Goal: Information Seeking & Learning: Learn about a topic

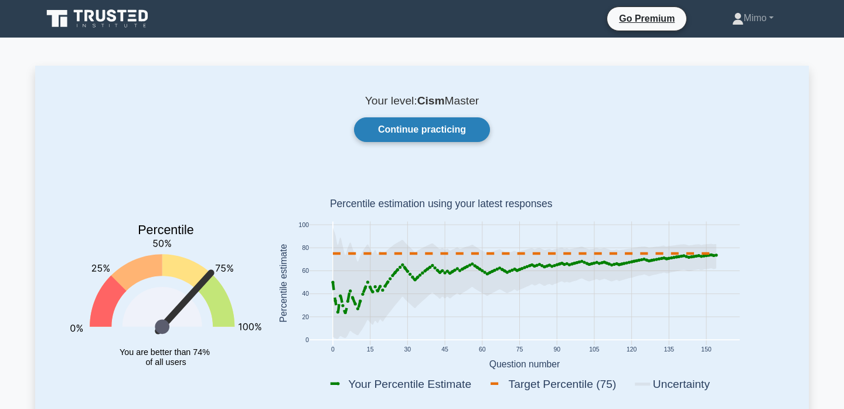
click at [421, 121] on link "Continue practicing" at bounding box center [422, 129] width 136 height 25
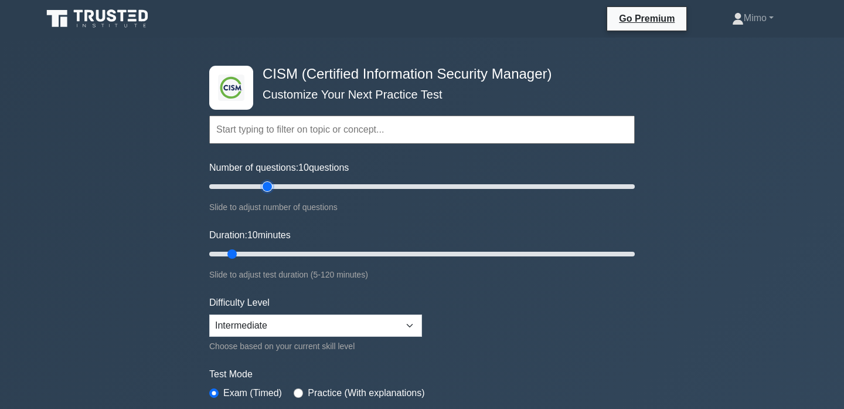
click at [267, 191] on input "Number of questions: 10 questions" at bounding box center [422, 186] width 426 height 14
type input "25"
click at [259, 189] on input "Number of questions: 30 questions" at bounding box center [422, 186] width 426 height 14
type input "15"
click at [243, 251] on input "Duration: 10 minutes" at bounding box center [422, 254] width 426 height 14
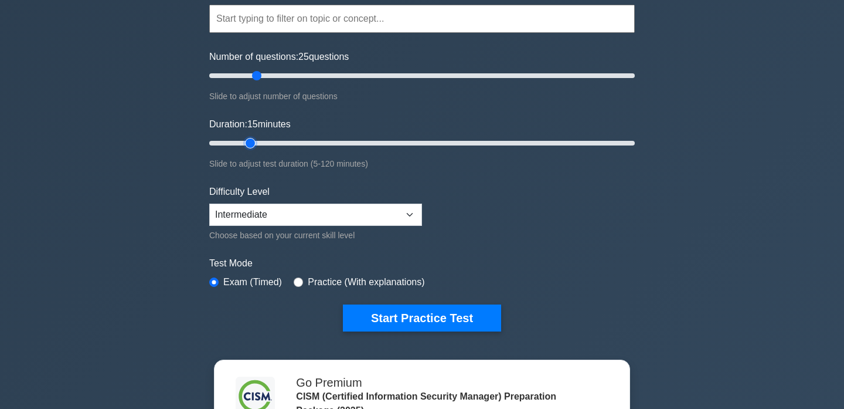
scroll to position [149, 0]
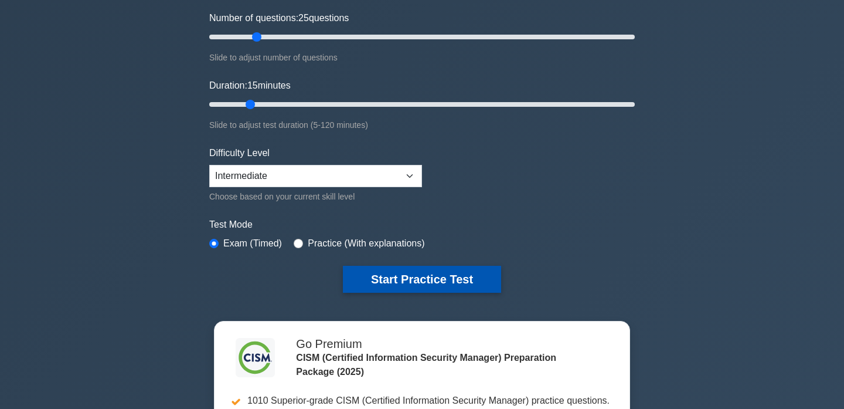
click at [380, 275] on button "Start Practice Test" at bounding box center [422, 279] width 158 height 27
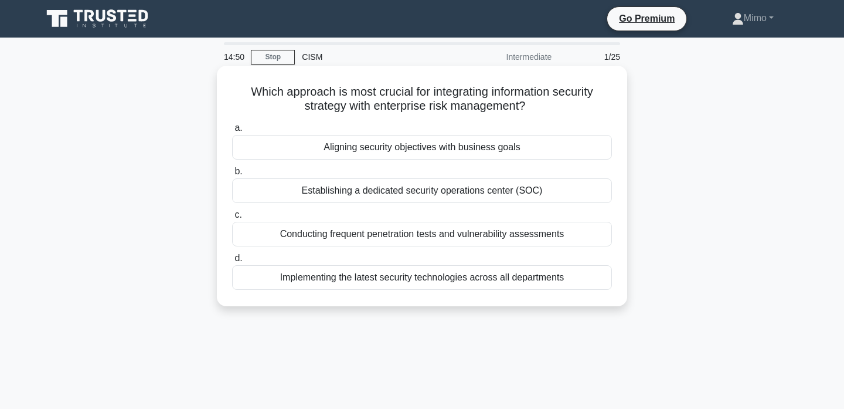
click at [397, 145] on div "Aligning security objectives with business goals" at bounding box center [422, 147] width 380 height 25
click at [232, 132] on input "a. Aligning security objectives with business goals" at bounding box center [232, 128] width 0 height 8
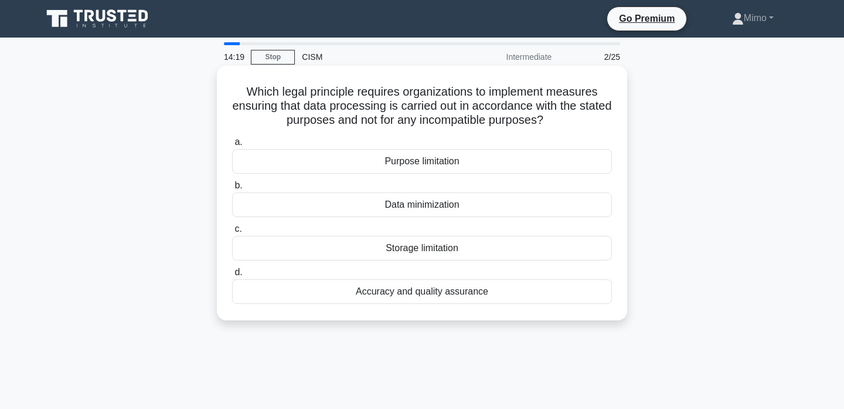
click at [412, 158] on div "Purpose limitation" at bounding box center [422, 161] width 380 height 25
click at [232, 146] on input "a. Purpose limitation" at bounding box center [232, 142] width 0 height 8
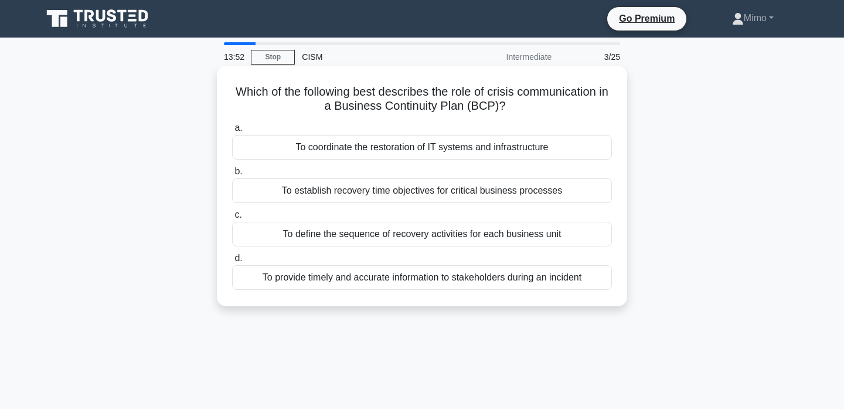
click at [430, 275] on div "To provide timely and accurate information to stakeholders during an incident" at bounding box center [422, 277] width 380 height 25
click at [232, 262] on input "d. To provide timely and accurate information to stakeholders during an incident" at bounding box center [232, 258] width 0 height 8
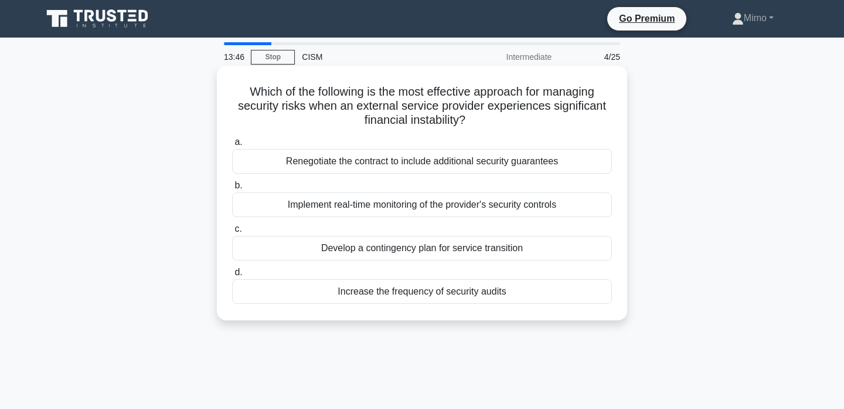
scroll to position [9, 0]
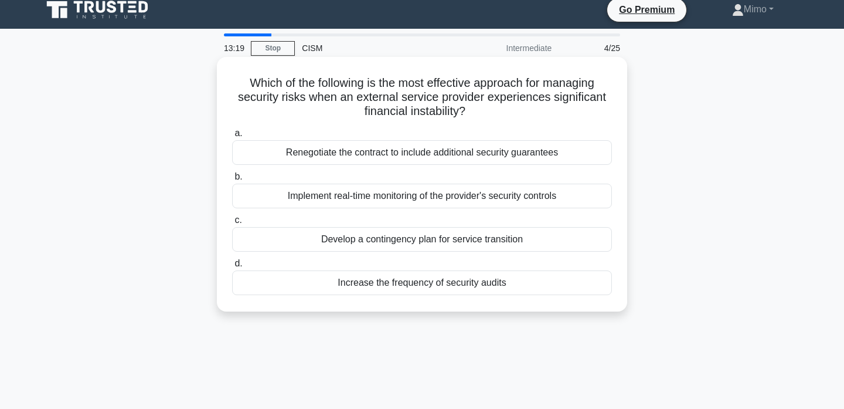
click at [383, 243] on div "Develop a contingency plan for service transition" at bounding box center [422, 239] width 380 height 25
click at [232, 224] on input "c. Develop a contingency plan for service transition" at bounding box center [232, 220] width 0 height 8
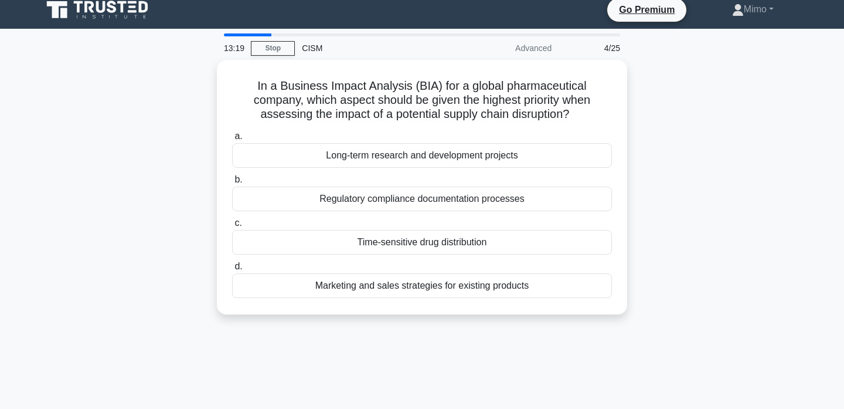
scroll to position [0, 0]
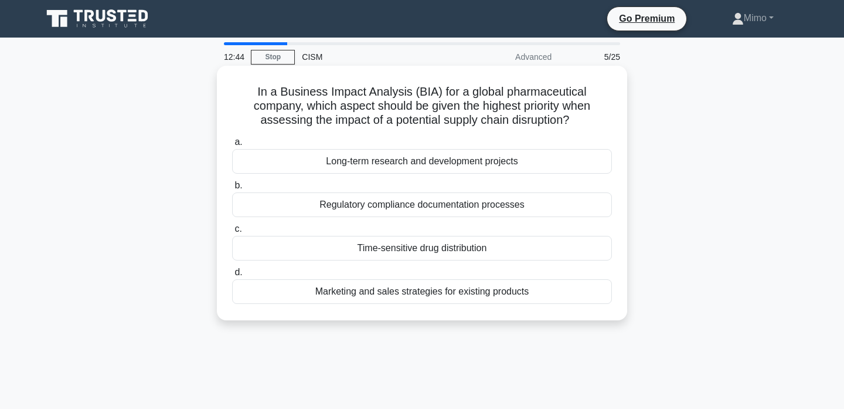
click at [400, 243] on div "Time-sensitive drug distribution" at bounding box center [422, 248] width 380 height 25
click at [232, 233] on input "c. Time-sensitive drug distribution" at bounding box center [232, 229] width 0 height 8
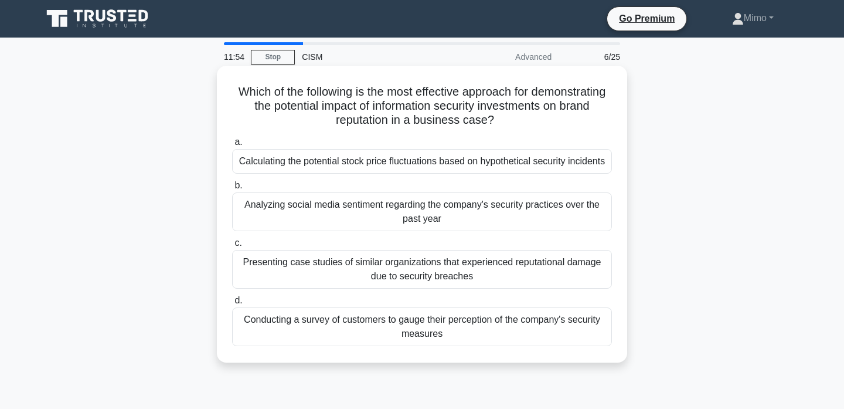
click at [411, 161] on div "Calculating the potential stock price fluctuations based on hypothetical securi…" at bounding box center [422, 161] width 380 height 25
click at [232, 146] on input "a. Calculating the potential stock price fluctuations based on hypothetical sec…" at bounding box center [232, 142] width 0 height 8
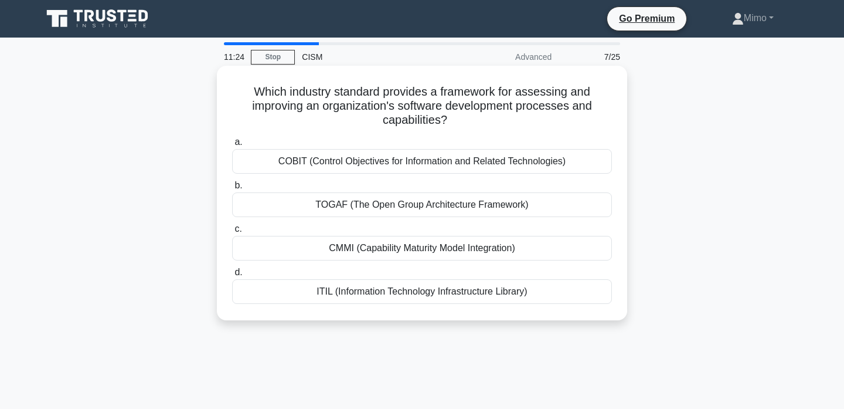
click at [314, 250] on div "CMMI (Capability Maturity Model Integration)" at bounding box center [422, 248] width 380 height 25
click at [232, 233] on input "c. CMMI (Capability Maturity Model Integration)" at bounding box center [232, 229] width 0 height 8
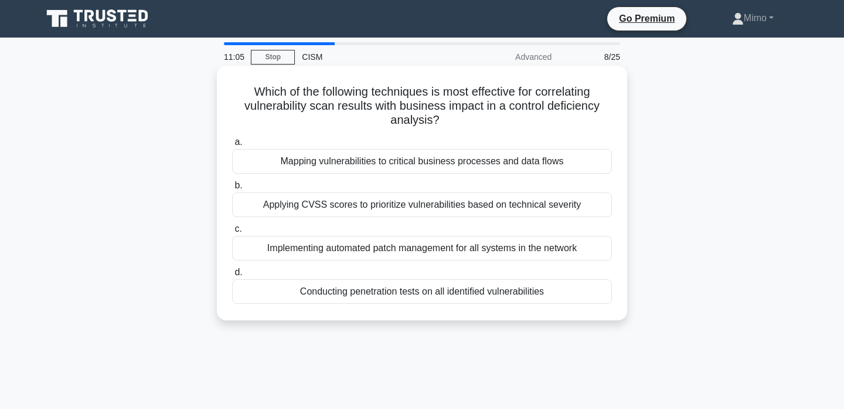
drag, startPoint x: 512, startPoint y: 107, endPoint x: 518, endPoint y: 120, distance: 14.2
click at [518, 120] on h5 "Which of the following techniques is most effective for correlating vulnerabili…" at bounding box center [422, 105] width 382 height 43
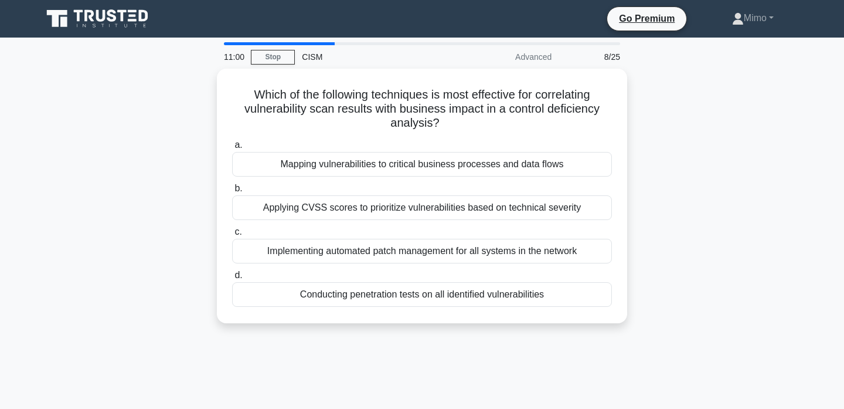
click at [151, 211] on div "Which of the following techniques is most effective for correlating vulnerabili…" at bounding box center [422, 203] width 774 height 268
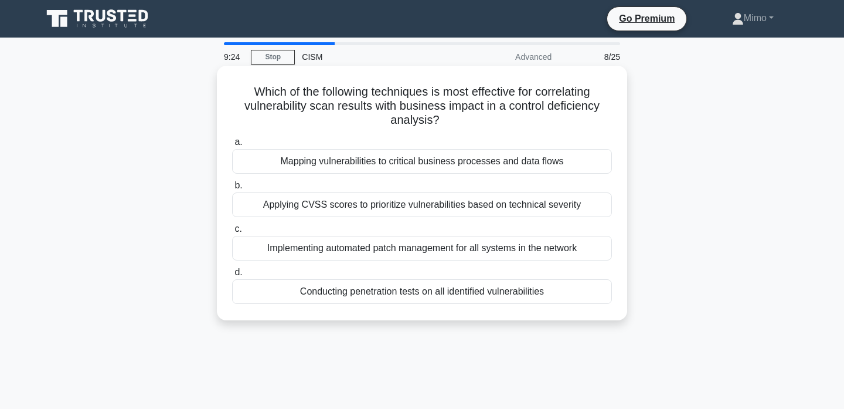
click at [298, 169] on div "Mapping vulnerabilities to critical business processes and data flows" at bounding box center [422, 161] width 380 height 25
click at [232, 146] on input "a. Mapping vulnerabilities to critical business processes and data flows" at bounding box center [232, 142] width 0 height 8
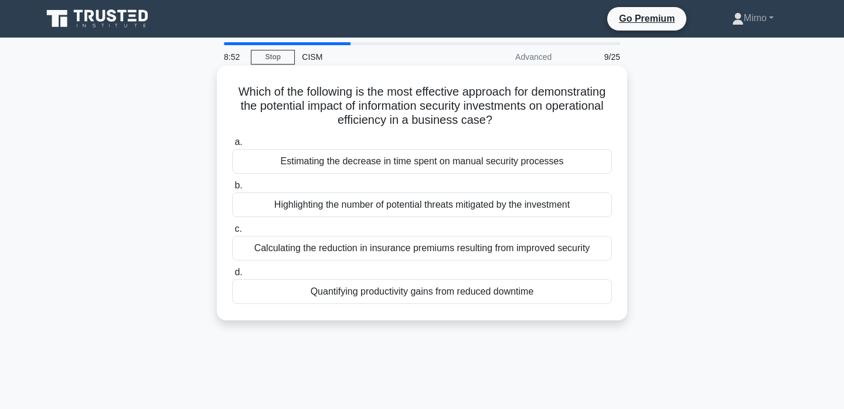
click at [409, 293] on div "Quantifying productivity gains from reduced downtime" at bounding box center [422, 291] width 380 height 25
click at [232, 276] on input "d. Quantifying productivity gains from reduced downtime" at bounding box center [232, 272] width 0 height 8
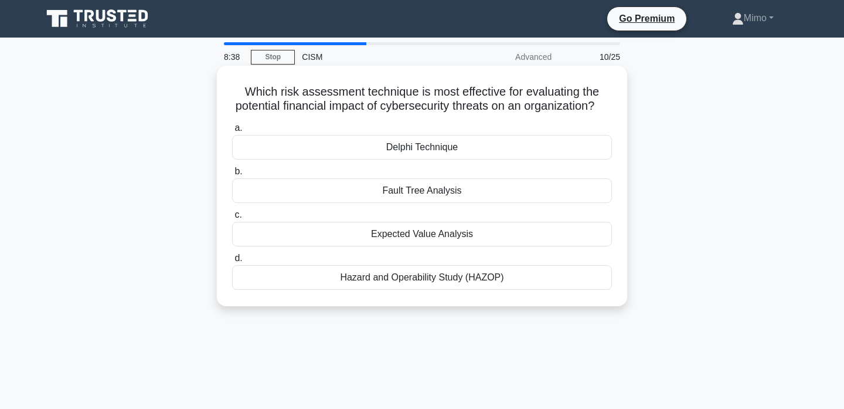
click at [441, 237] on div "Expected Value Analysis" at bounding box center [422, 234] width 380 height 25
click at [232, 219] on input "c. Expected Value Analysis" at bounding box center [232, 215] width 0 height 8
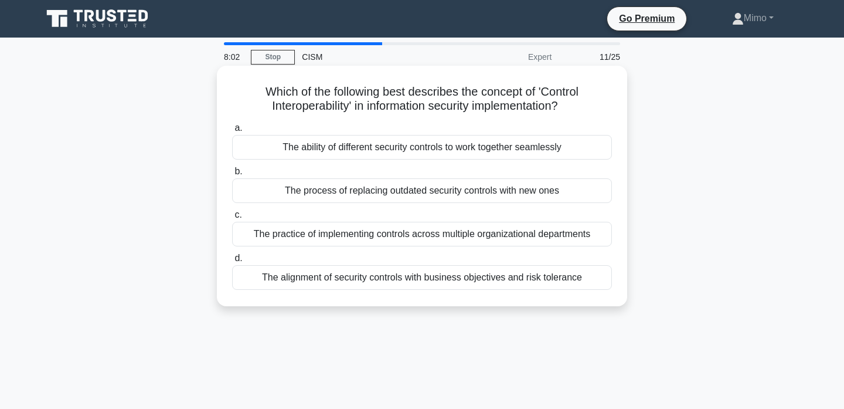
click at [349, 281] on div "The alignment of security controls with business objectives and risk tolerance" at bounding box center [422, 277] width 380 height 25
click at [232, 262] on input "d. The alignment of security controls with business objectives and risk toleran…" at bounding box center [232, 258] width 0 height 8
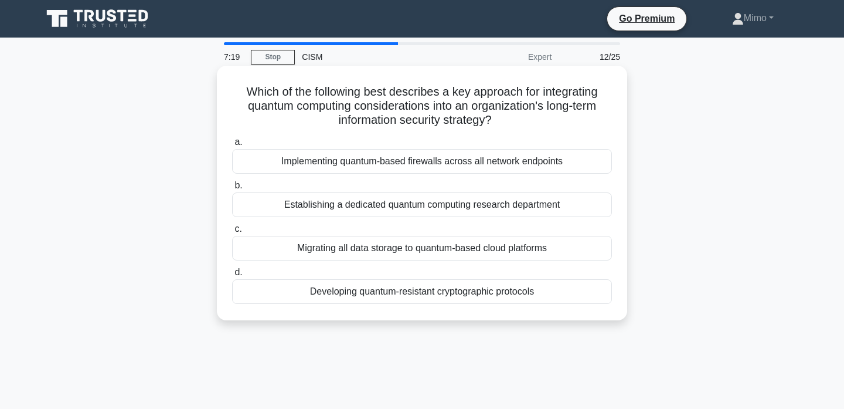
click at [451, 287] on div "Developing quantum-resistant cryptographic protocols" at bounding box center [422, 291] width 380 height 25
click at [232, 276] on input "d. Developing quantum-resistant cryptographic protocols" at bounding box center [232, 272] width 0 height 8
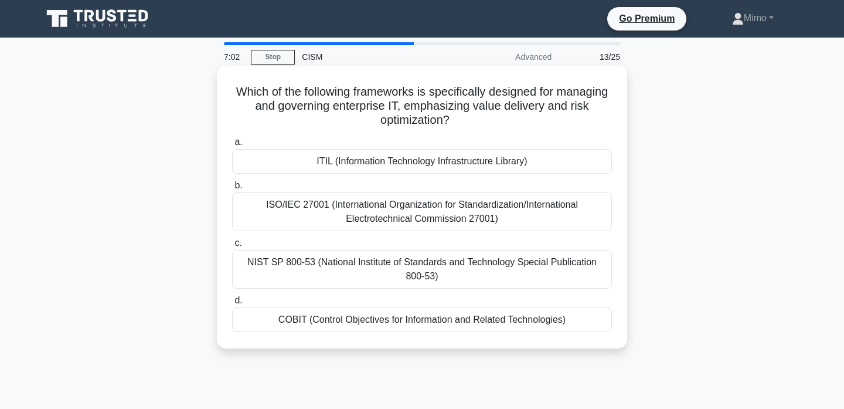
click at [263, 317] on div "COBIT (Control Objectives for Information and Related Technologies)" at bounding box center [422, 319] width 380 height 25
click at [232, 304] on input "d. COBIT (Control Objectives for Information and Related Technologies)" at bounding box center [232, 301] width 0 height 8
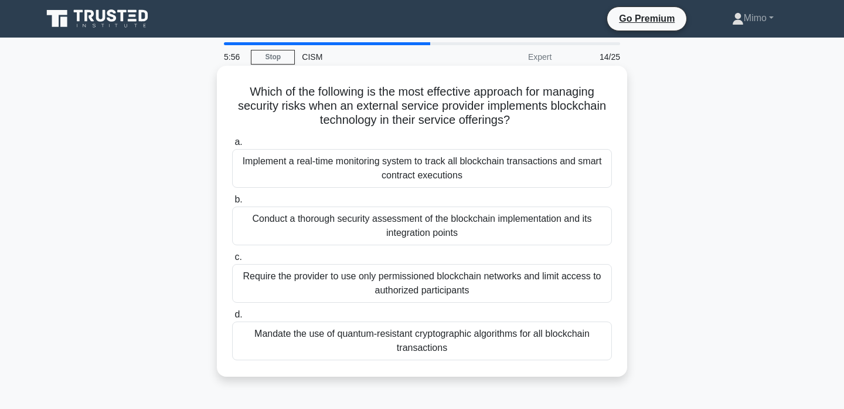
click at [294, 227] on div "Conduct a thorough security assessment of the blockchain implementation and its…" at bounding box center [422, 225] width 380 height 39
click at [232, 203] on input "b. Conduct a thorough security assessment of the blockchain implementation and …" at bounding box center [232, 200] width 0 height 8
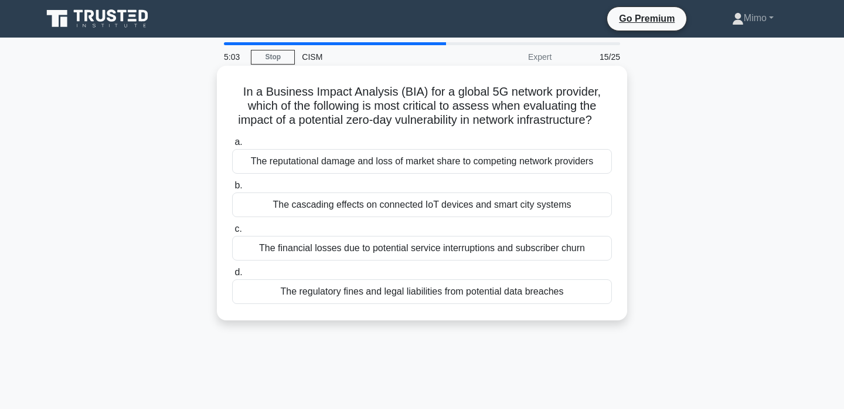
click at [306, 162] on div "The reputational damage and loss of market share to competing network providers" at bounding box center [422, 161] width 380 height 25
click at [232, 146] on input "a. The reputational damage and loss of market share to competing network provid…" at bounding box center [232, 142] width 0 height 8
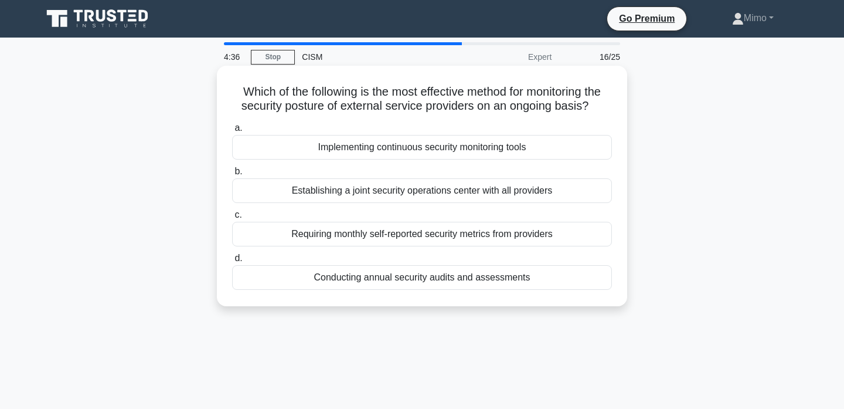
click at [352, 149] on div "Implementing continuous security monitoring tools" at bounding box center [422, 147] width 380 height 25
click at [232, 132] on input "a. Implementing continuous security monitoring tools" at bounding box center [232, 128] width 0 height 8
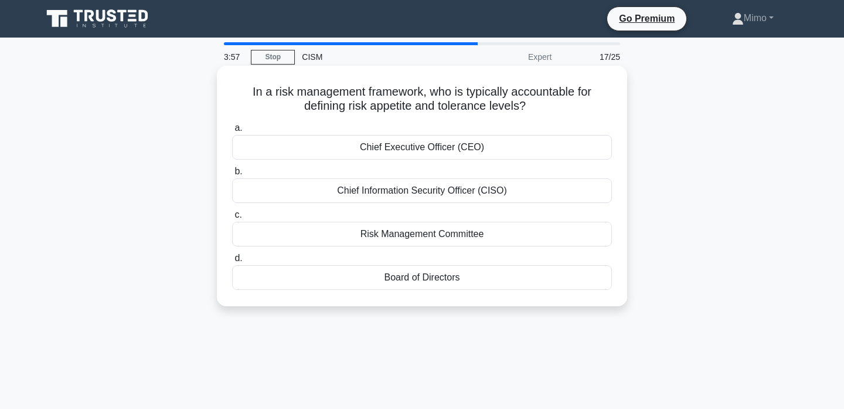
click at [404, 242] on div "Risk Management Committee" at bounding box center [422, 234] width 380 height 25
click at [232, 219] on input "c. Risk Management Committee" at bounding box center [232, 215] width 0 height 8
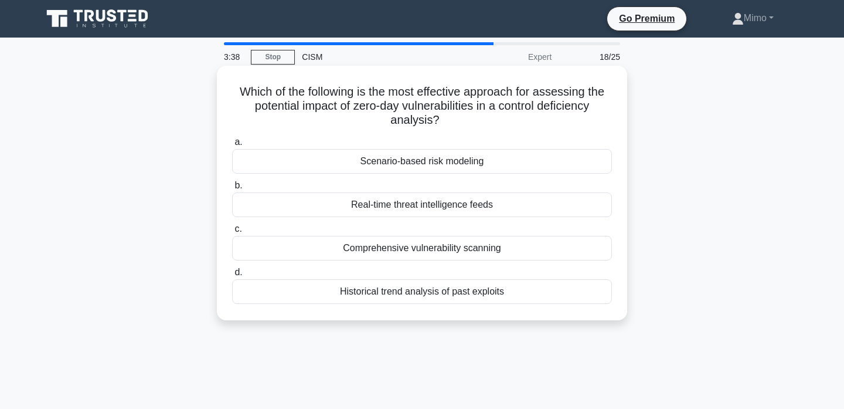
click at [389, 166] on div "Scenario-based risk modeling" at bounding box center [422, 161] width 380 height 25
click at [232, 146] on input "a. Scenario-based risk modeling" at bounding box center [232, 142] width 0 height 8
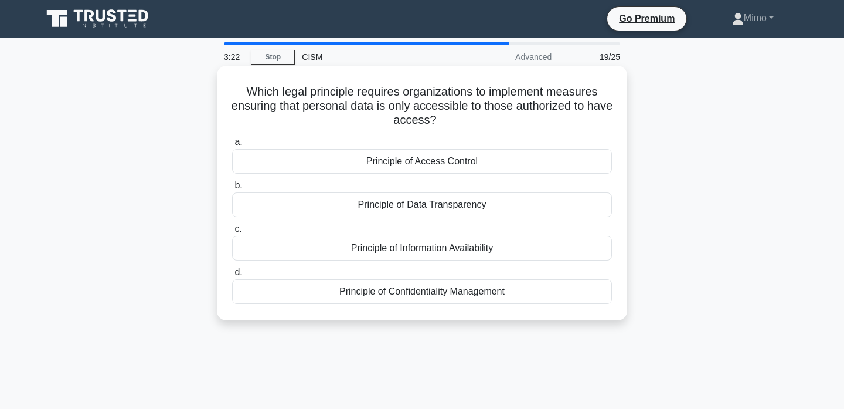
click at [316, 161] on div "Principle of Access Control" at bounding box center [422, 161] width 380 height 25
click at [232, 146] on input "a. Principle of Access Control" at bounding box center [232, 142] width 0 height 8
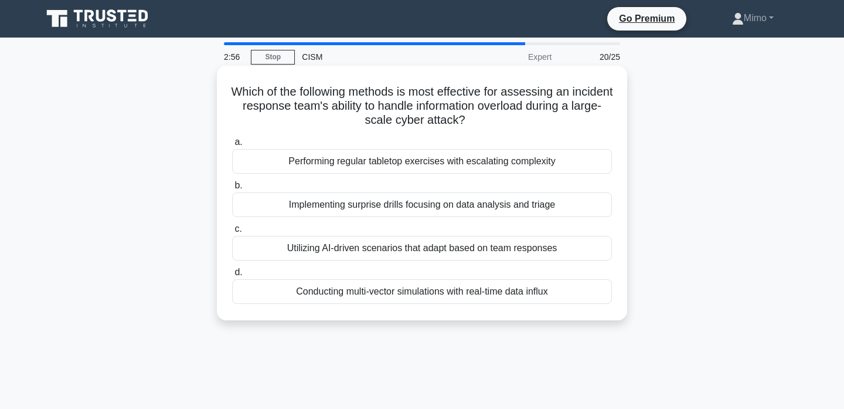
click at [287, 295] on div "Conducting multi-vector simulations with real-time data influx" at bounding box center [422, 291] width 380 height 25
click at [232, 276] on input "d. Conducting multi-vector simulations with real-time data influx" at bounding box center [232, 272] width 0 height 8
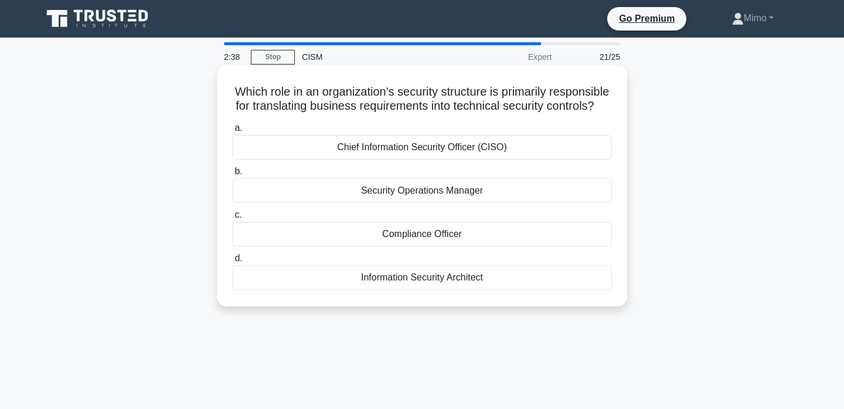
click at [329, 276] on div "Information Security Architect" at bounding box center [422, 277] width 380 height 25
click at [232, 262] on input "d. Information Security Architect" at bounding box center [232, 258] width 0 height 8
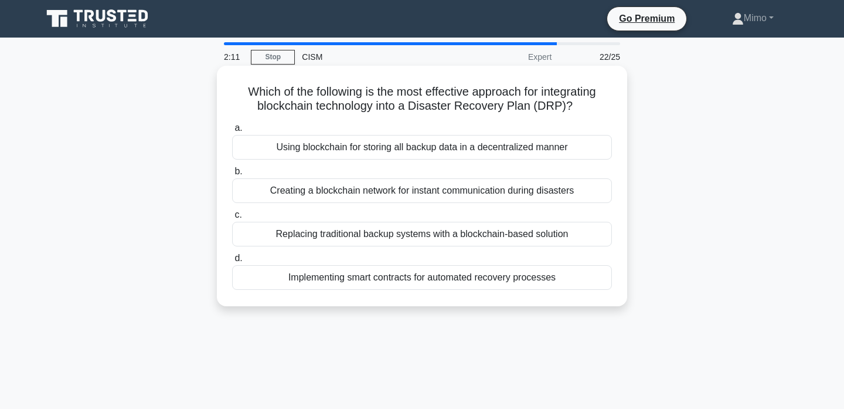
click at [424, 238] on div "Replacing traditional backup systems with a blockchain-based solution" at bounding box center [422, 234] width 380 height 25
click at [232, 219] on input "c. Replacing traditional backup systems with a blockchain-based solution" at bounding box center [232, 215] width 0 height 8
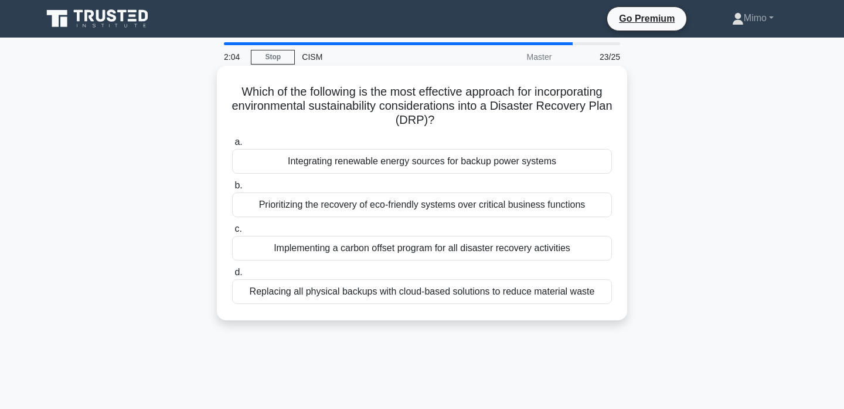
click at [450, 103] on h5 "Which of the following is the most effective approach for incorporating environ…" at bounding box center [422, 105] width 382 height 43
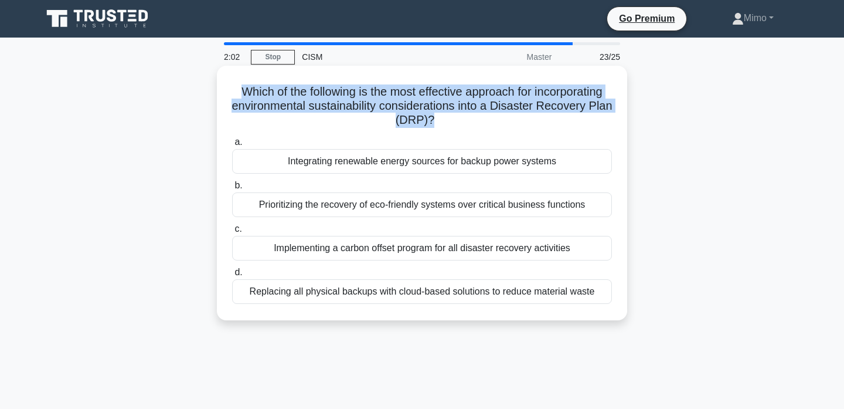
click at [450, 103] on h5 "Which of the following is the most effective approach for incorporating environ…" at bounding box center [422, 105] width 382 height 43
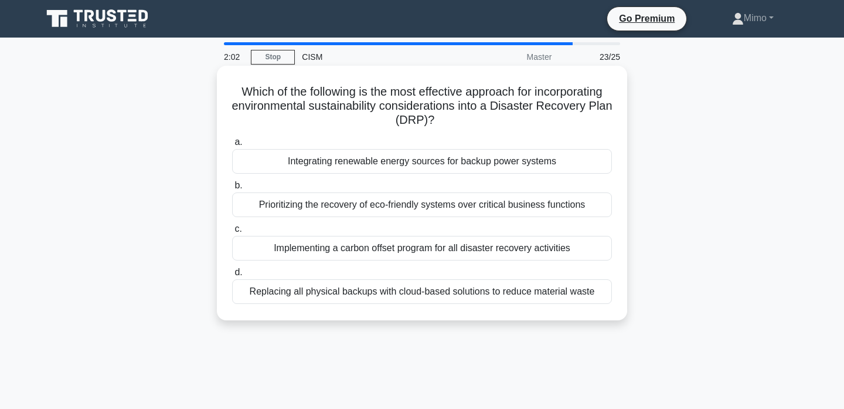
click at [450, 103] on h5 "Which of the following is the most effective approach for incorporating environ…" at bounding box center [422, 105] width 382 height 43
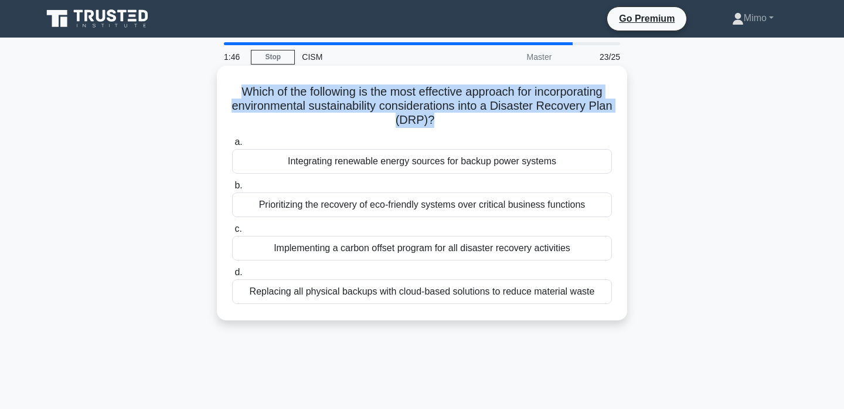
click at [370, 164] on div "Integrating renewable energy sources for backup power systems" at bounding box center [422, 161] width 380 height 25
click at [232, 146] on input "a. Integrating renewable energy sources for backup power systems" at bounding box center [232, 142] width 0 height 8
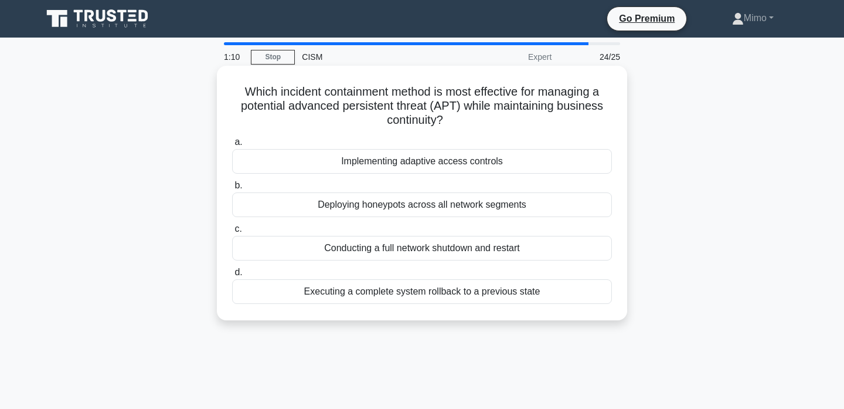
click at [374, 204] on div "Deploying honeypots across all network segments" at bounding box center [422, 204] width 380 height 25
click at [232, 189] on input "b. Deploying honeypots across all network segments" at bounding box center [232, 186] width 0 height 8
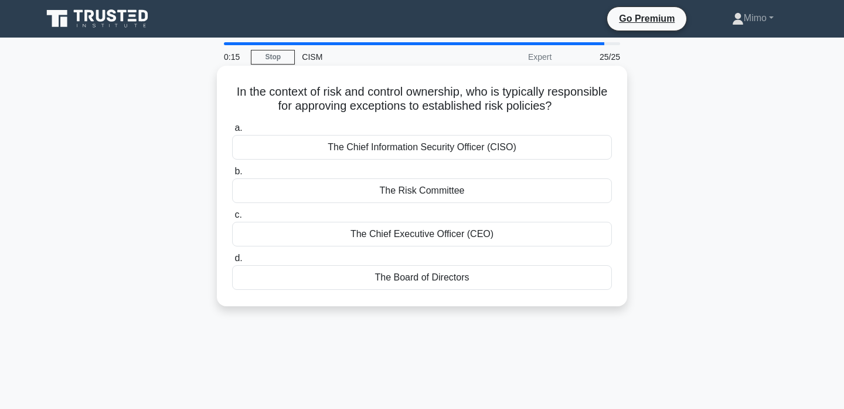
click at [416, 149] on div "The Chief Information Security Officer (CISO)" at bounding box center [422, 147] width 380 height 25
click at [232, 132] on input "a. The Chief Information Security Officer (CISO)" at bounding box center [232, 128] width 0 height 8
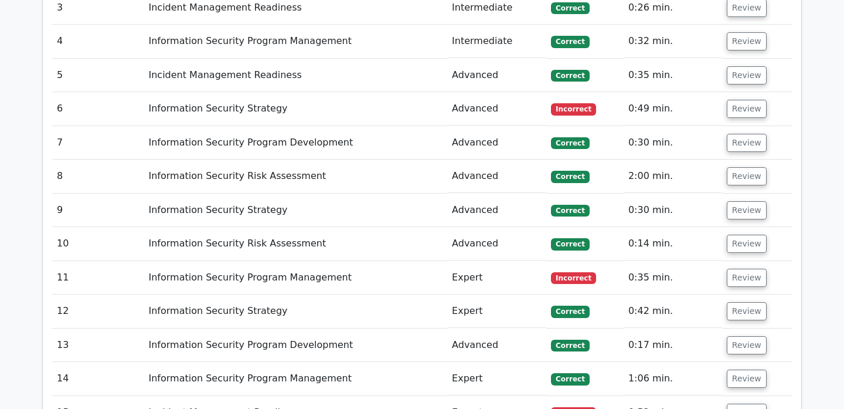
scroll to position [1845, 0]
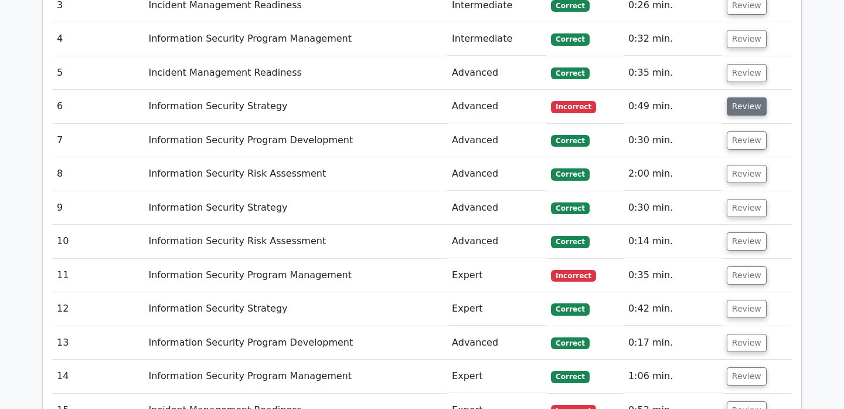
click at [743, 97] on button "Review" at bounding box center [747, 106] width 40 height 18
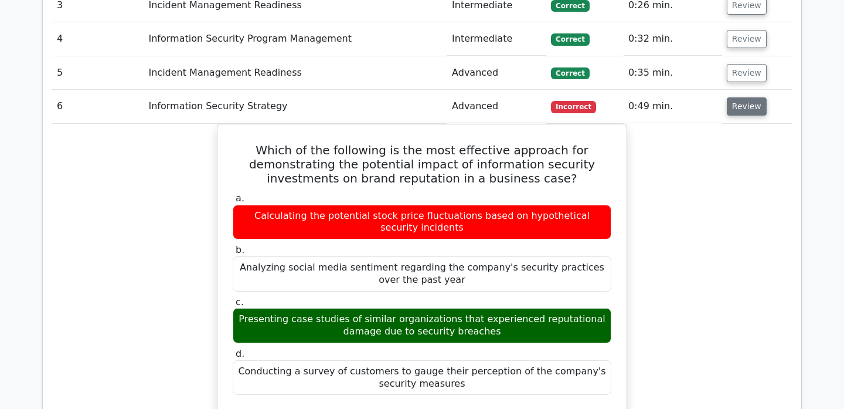
click at [739, 97] on button "Review" at bounding box center [747, 106] width 40 height 18
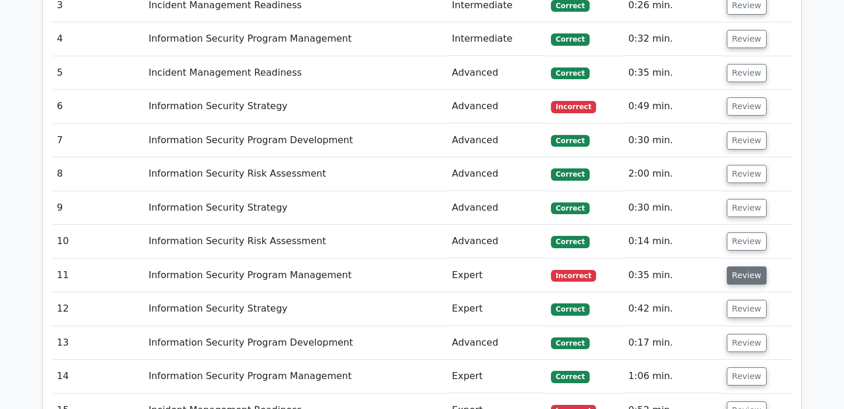
click at [735, 266] on button "Review" at bounding box center [747, 275] width 40 height 18
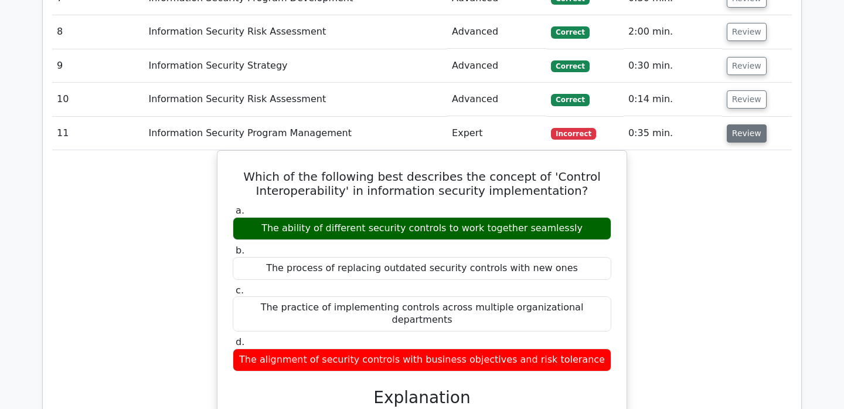
scroll to position [1988, 0]
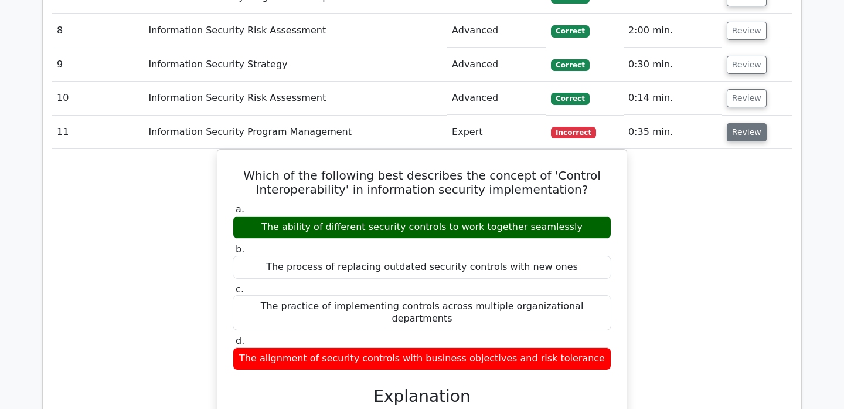
click at [738, 123] on button "Review" at bounding box center [747, 132] width 40 height 18
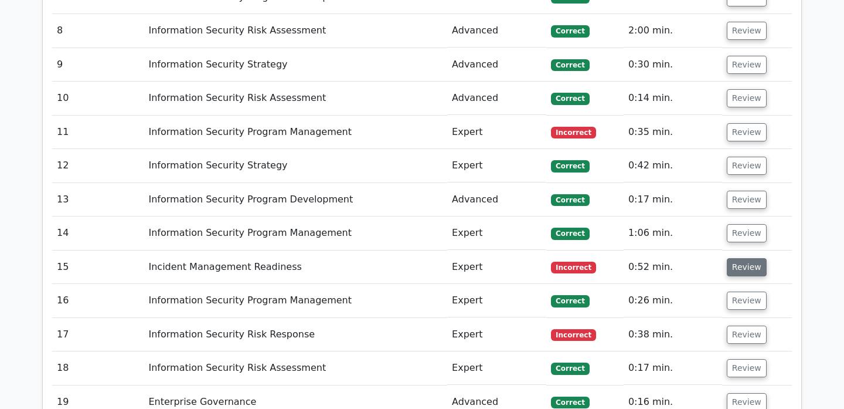
click at [740, 258] on button "Review" at bounding box center [747, 267] width 40 height 18
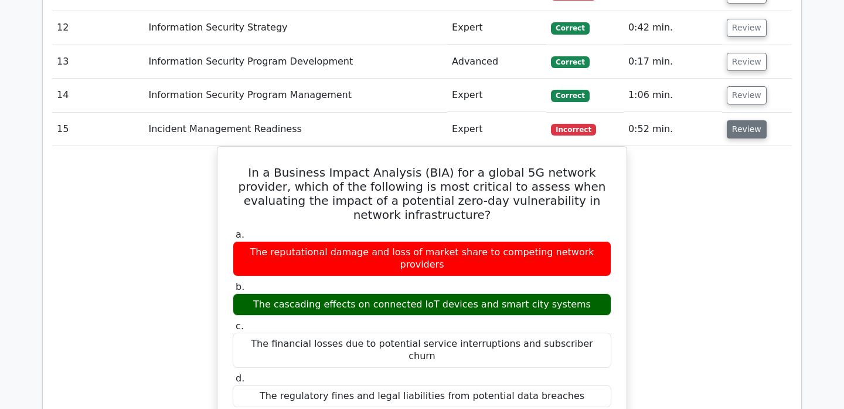
scroll to position [2127, 0]
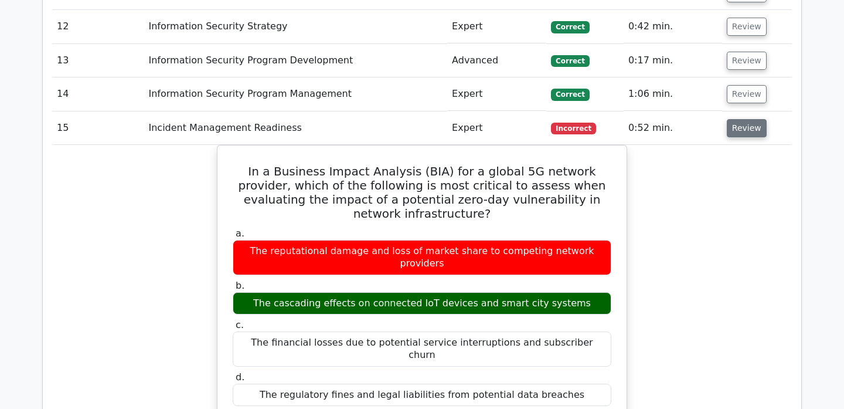
click at [748, 119] on button "Review" at bounding box center [747, 128] width 40 height 18
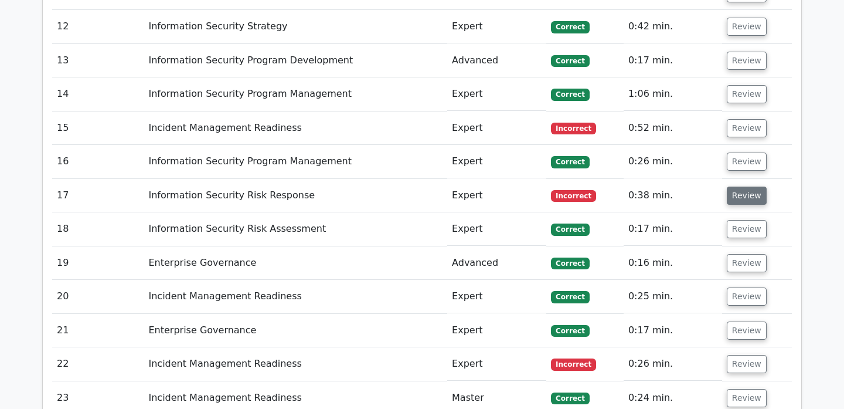
click at [742, 186] on button "Review" at bounding box center [747, 195] width 40 height 18
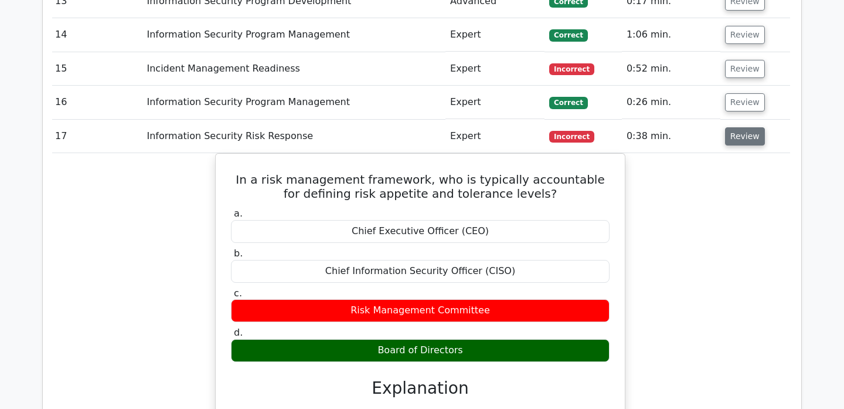
scroll to position [0, 0]
click at [753, 127] on button "Review" at bounding box center [747, 136] width 40 height 18
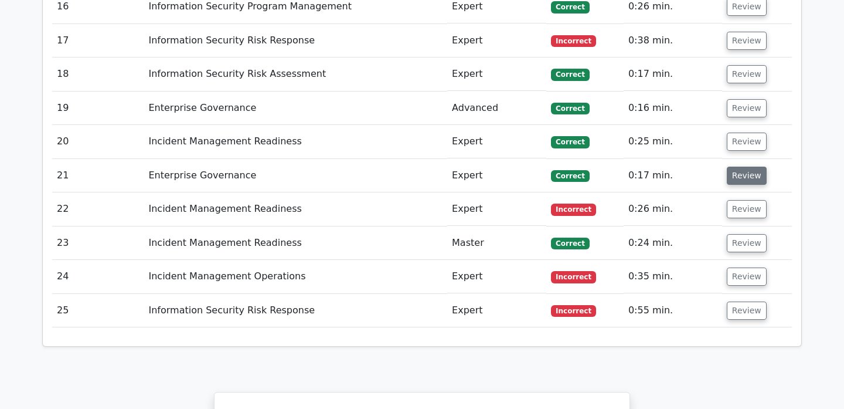
scroll to position [2288, 0]
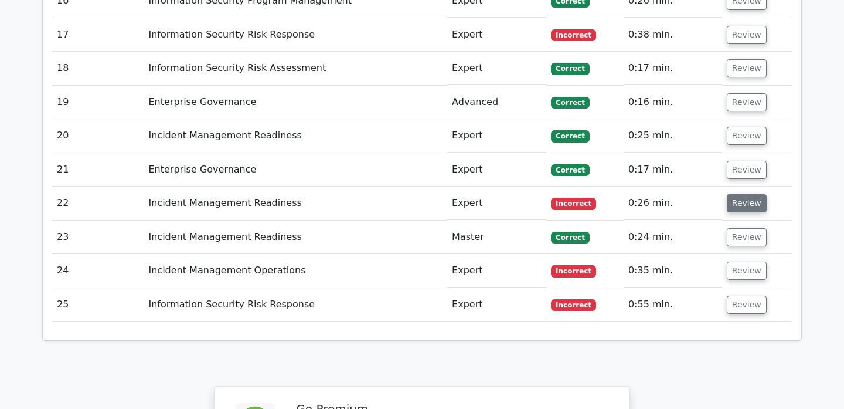
click at [742, 194] on button "Review" at bounding box center [747, 203] width 40 height 18
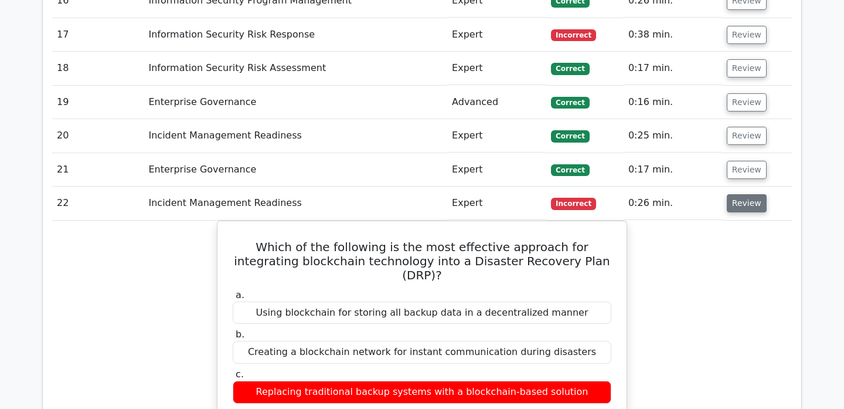
click at [733, 194] on button "Review" at bounding box center [747, 203] width 40 height 18
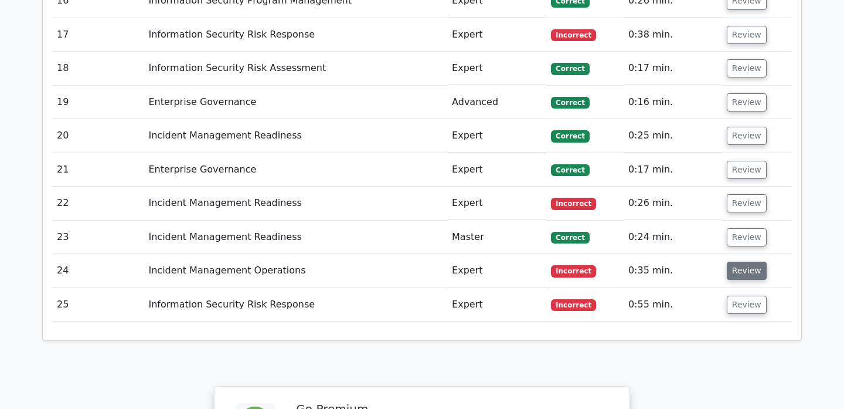
click at [737, 261] on button "Review" at bounding box center [747, 270] width 40 height 18
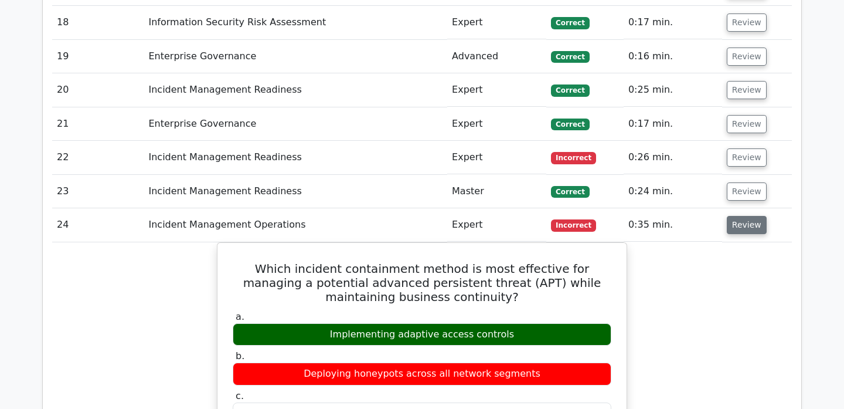
scroll to position [2336, 0]
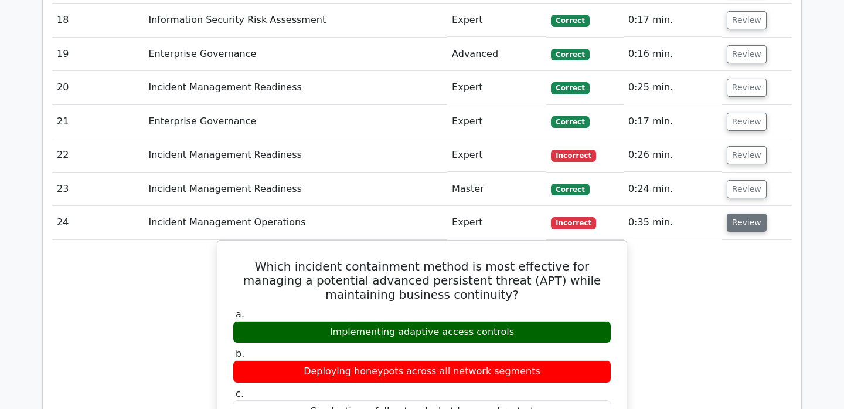
click at [750, 213] on button "Review" at bounding box center [747, 222] width 40 height 18
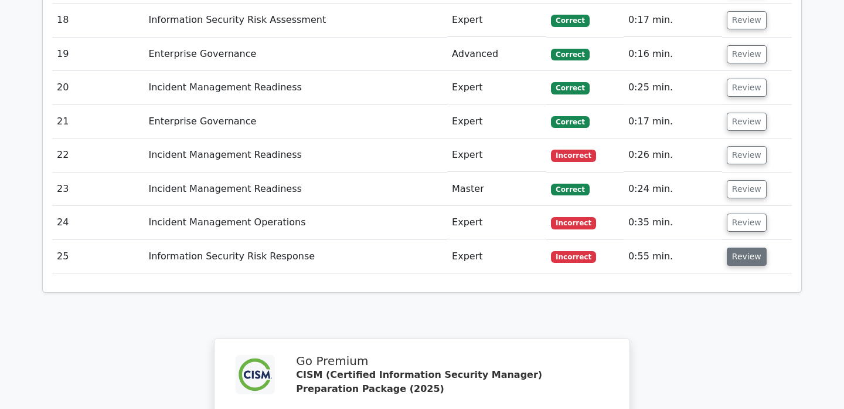
click at [746, 247] on button "Review" at bounding box center [747, 256] width 40 height 18
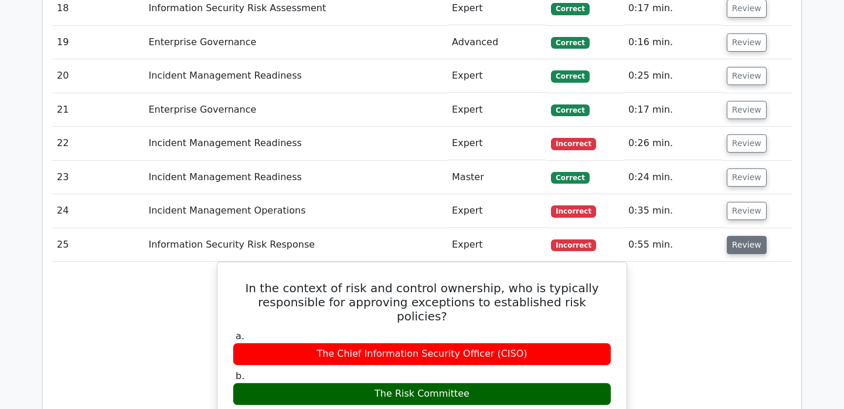
scroll to position [2347, 0]
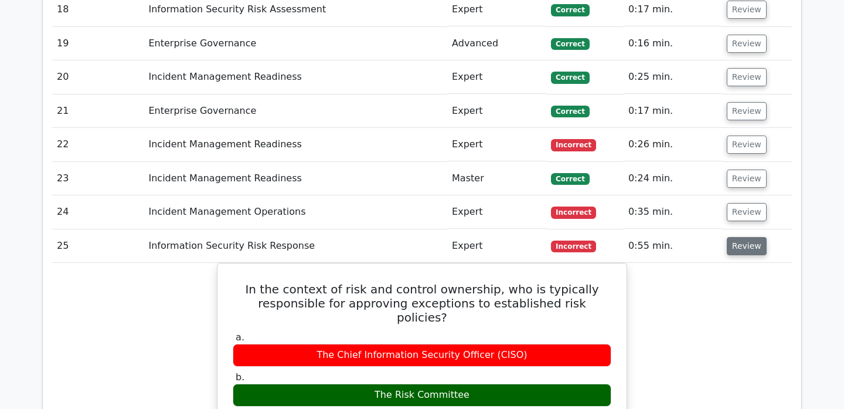
click at [738, 237] on button "Review" at bounding box center [747, 246] width 40 height 18
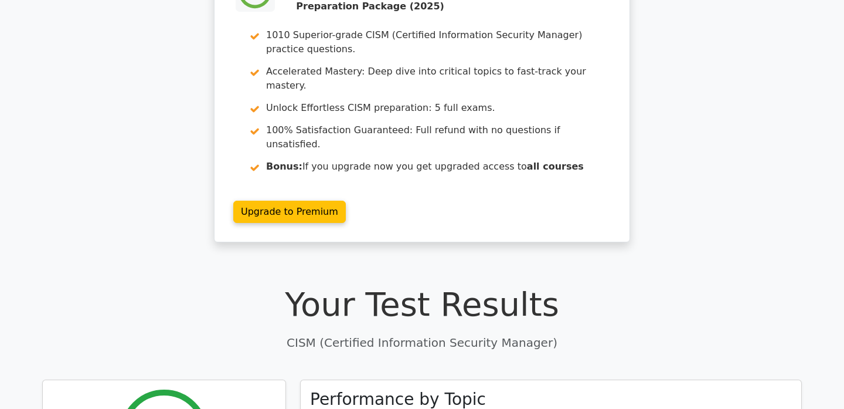
scroll to position [0, 0]
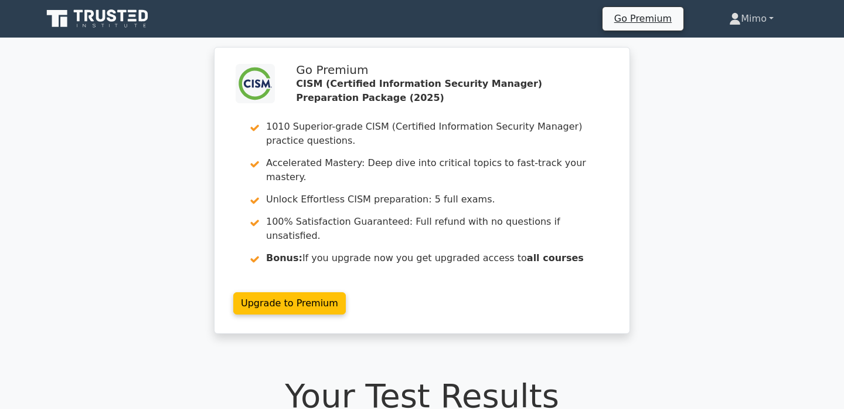
click at [744, 16] on link "Mimo" at bounding box center [751, 18] width 101 height 23
click at [723, 44] on link "Profile" at bounding box center [748, 46] width 93 height 19
